Goal: Communication & Community: Answer question/provide support

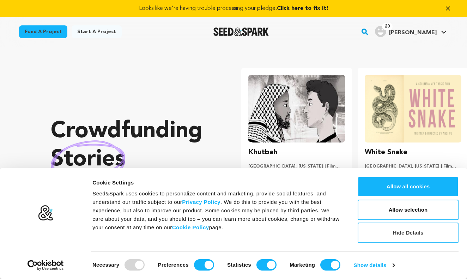
click at [393, 233] on button "Hide Details" at bounding box center [407, 232] width 101 height 20
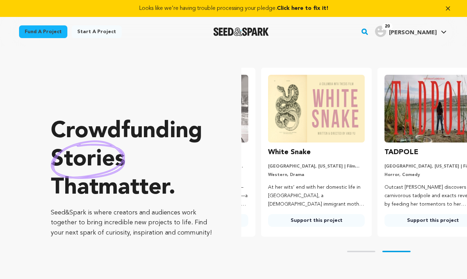
scroll to position [0, 122]
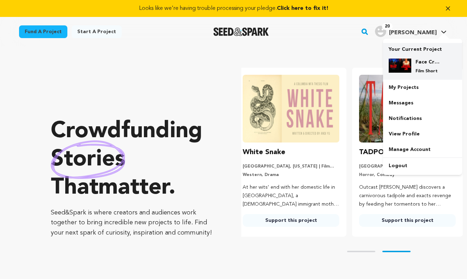
click at [419, 67] on div "Face Crusher 3 Film Short" at bounding box center [428, 67] width 34 height 16
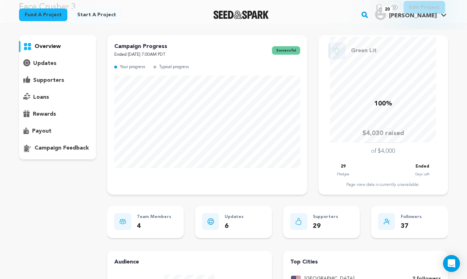
scroll to position [59, 0]
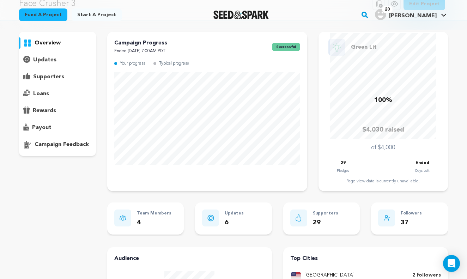
click at [43, 110] on p "rewards" at bounding box center [44, 110] width 23 height 8
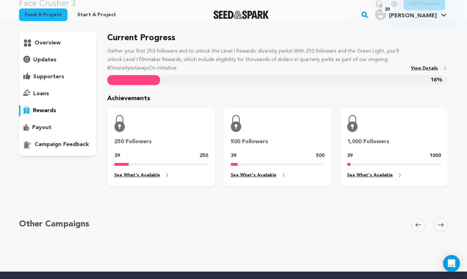
click at [49, 78] on p "supporters" at bounding box center [48, 77] width 31 height 8
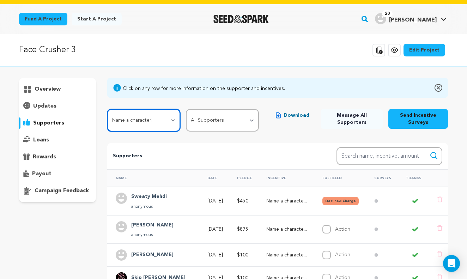
scroll to position [12, 0]
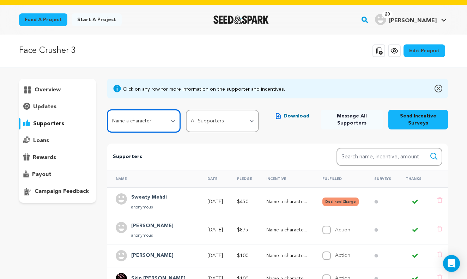
select select "107577"
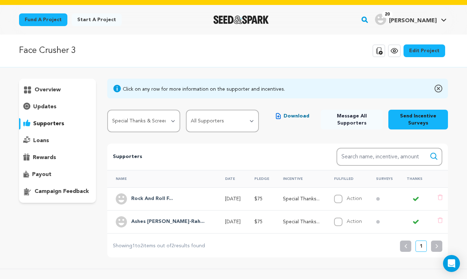
click at [156, 198] on h4 "Rock And Roll F..." at bounding box center [152, 199] width 42 height 8
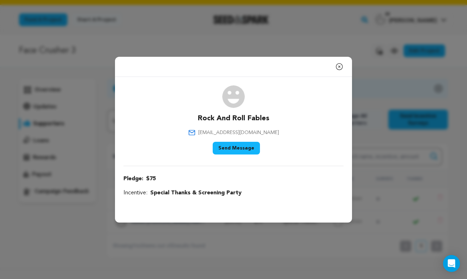
click at [235, 148] on button "Send Message" at bounding box center [236, 148] width 47 height 13
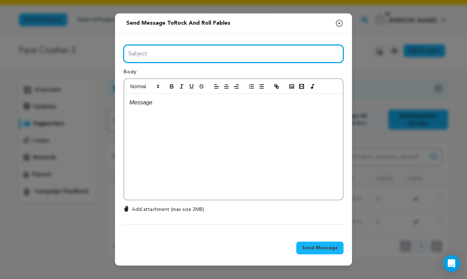
click at [146, 57] on input "Subject" at bounding box center [233, 54] width 220 height 18
type input "your special thanks credit/ FC3"
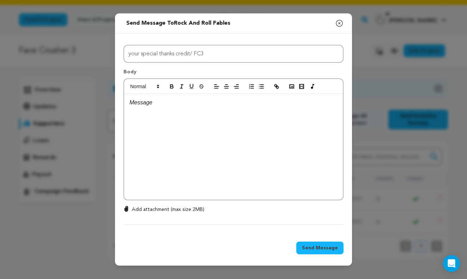
click at [148, 105] on p at bounding box center [233, 102] width 208 height 9
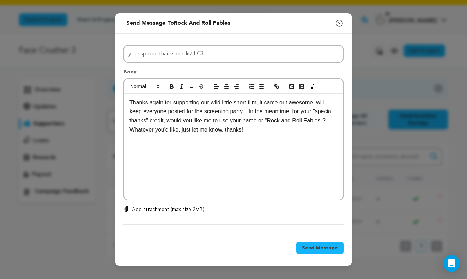
click at [316, 249] on span "Send Message" at bounding box center [320, 247] width 36 height 7
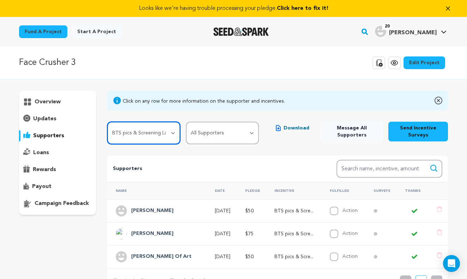
scroll to position [0, 0]
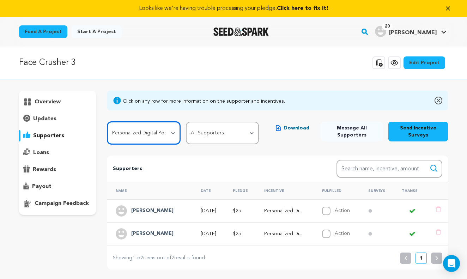
select select "107574"
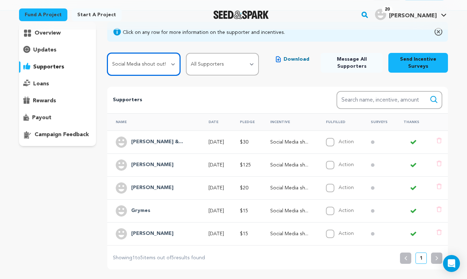
scroll to position [80, 0]
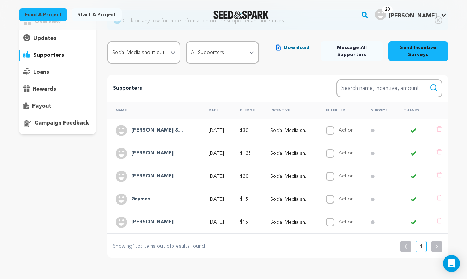
click at [165, 201] on div "Grymes" at bounding box center [156, 198] width 80 height 11
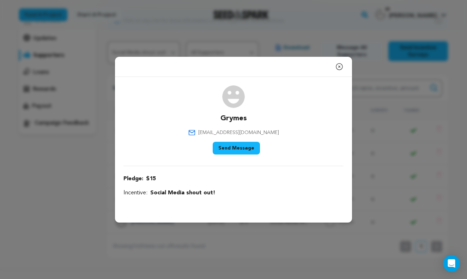
click at [339, 67] on icon "button" at bounding box center [339, 66] width 6 height 6
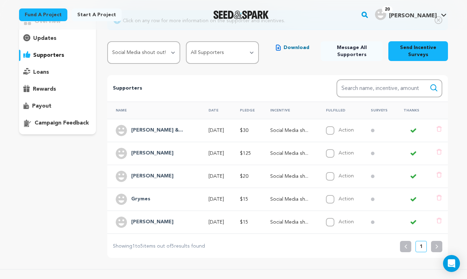
click at [143, 197] on h4 "Grymes" at bounding box center [140, 199] width 19 height 8
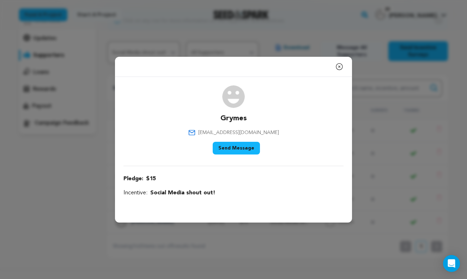
click at [234, 149] on button "Send Message" at bounding box center [236, 148] width 47 height 13
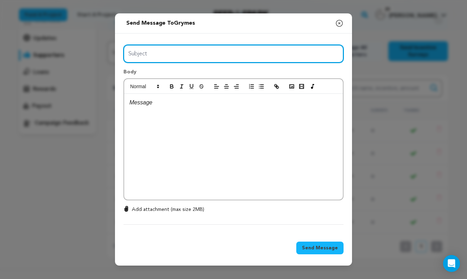
click at [141, 56] on input "Subject" at bounding box center [233, 54] width 220 height 18
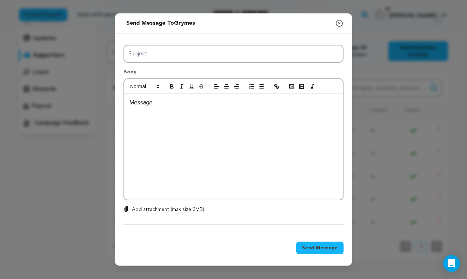
click at [340, 21] on icon "button" at bounding box center [339, 23] width 8 height 8
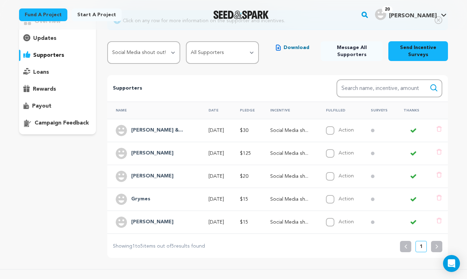
click at [144, 198] on h4 "Grymes" at bounding box center [140, 199] width 19 height 8
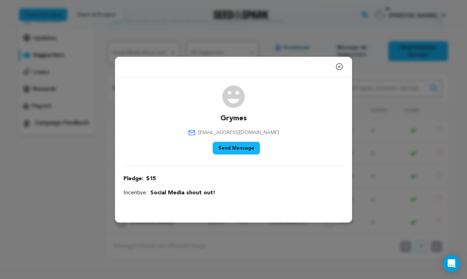
click at [241, 149] on button "Send Message" at bounding box center [236, 148] width 47 height 13
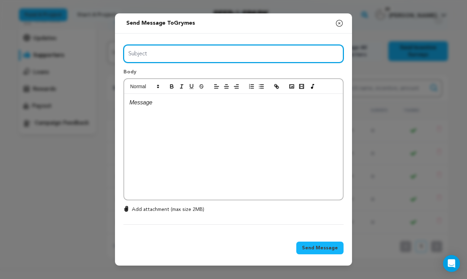
click at [159, 59] on input "Subject" at bounding box center [233, 54] width 220 height 18
type input "social media shoutout"
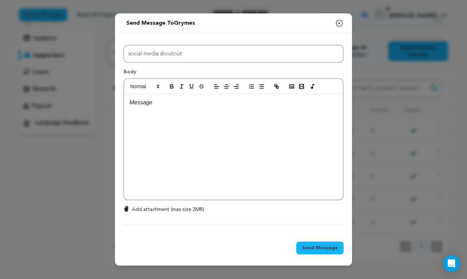
click at [159, 101] on p at bounding box center [233, 102] width 208 height 9
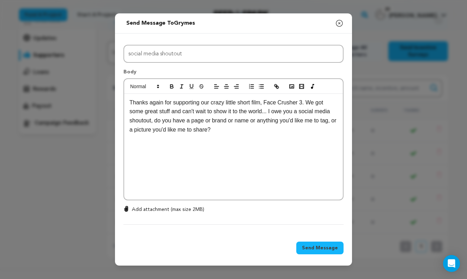
click at [334, 121] on p "Thanks again for supporting our crazy little short film, Face Crusher 3. We got…" at bounding box center [233, 116] width 208 height 36
click at [146, 129] on p "Thanks again for supporting our crazy little short film, Face Crusher 3. We got…" at bounding box center [233, 116] width 208 height 36
drag, startPoint x: 238, startPoint y: 128, endPoint x: 144, endPoint y: 131, distance: 94.1
click at [144, 131] on p "Thanks again for supporting our crazy little short film, Face Crusher 3. We got…" at bounding box center [233, 116] width 208 height 36
drag, startPoint x: 337, startPoint y: 120, endPoint x: 130, endPoint y: 100, distance: 207.5
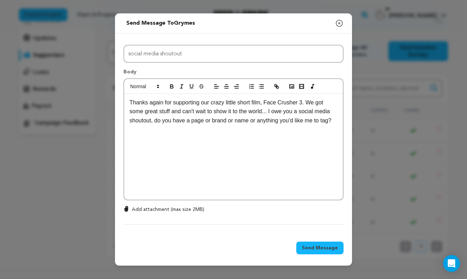
click at [130, 100] on p "Thanks again for supporting our crazy little short film, Face Crusher 3. We got…" at bounding box center [233, 111] width 208 height 27
copy p "Thanks again for supporting our crazy little short film, Face Crusher 3. We got…"
click at [311, 248] on span "Send Message" at bounding box center [320, 247] width 36 height 7
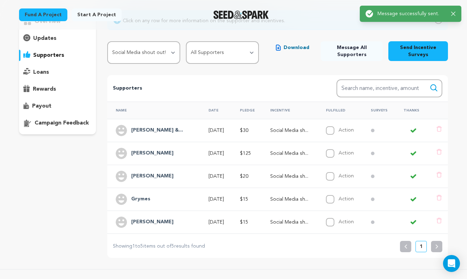
click at [148, 222] on h4 "Sam Fuschetti" at bounding box center [152, 222] width 42 height 8
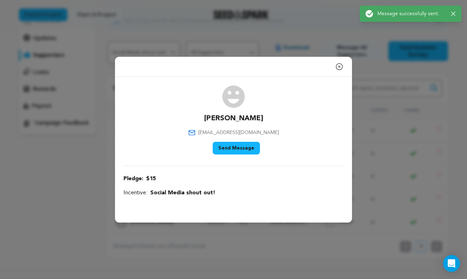
click at [234, 150] on button "Send Message" at bounding box center [236, 148] width 47 height 13
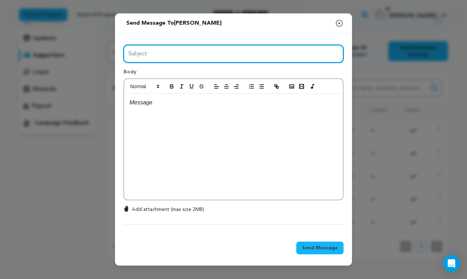
click at [173, 56] on input "Subject" at bounding box center [233, 54] width 220 height 18
type input "social media shoutout"
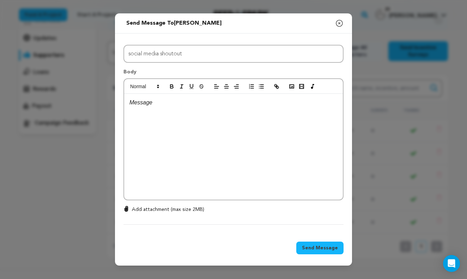
click at [154, 104] on p at bounding box center [233, 102] width 208 height 9
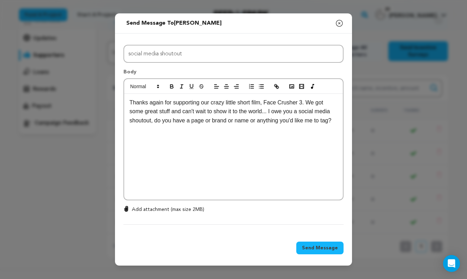
click at [315, 249] on span "Send Message" at bounding box center [320, 247] width 36 height 7
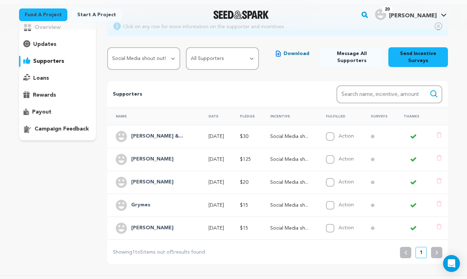
scroll to position [74, 0]
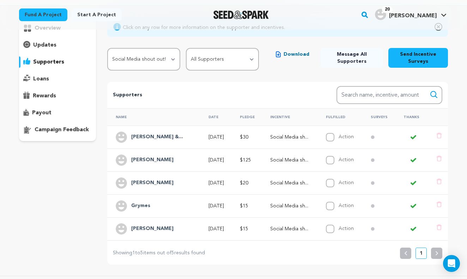
click at [157, 137] on h4 "Karen Stephen &..." at bounding box center [157, 137] width 52 height 8
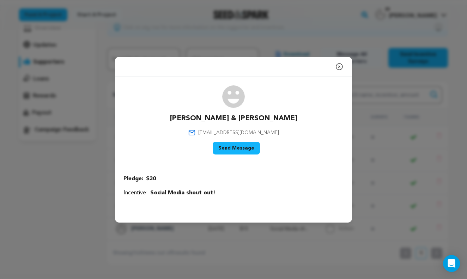
click at [340, 67] on icon "button" at bounding box center [339, 66] width 8 height 8
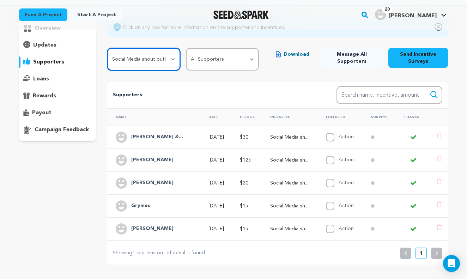
select select "107575"
